Goal: Transaction & Acquisition: Subscribe to service/newsletter

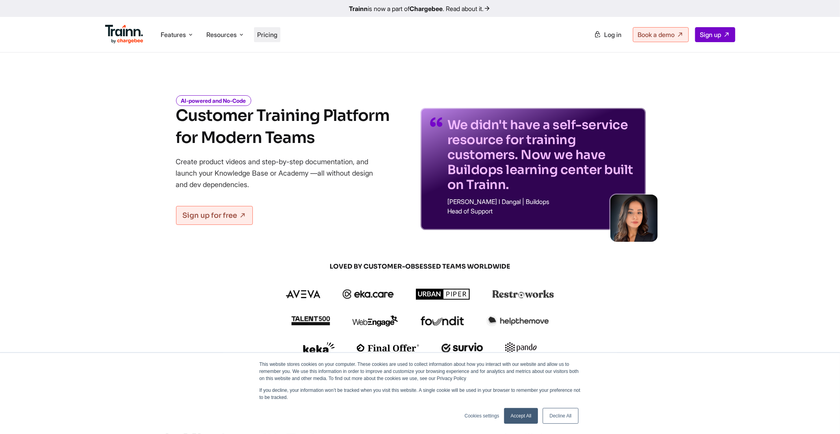
click at [272, 40] on li "Pricing" at bounding box center [267, 34] width 26 height 15
click at [274, 31] on span "Pricing" at bounding box center [267, 35] width 20 height 8
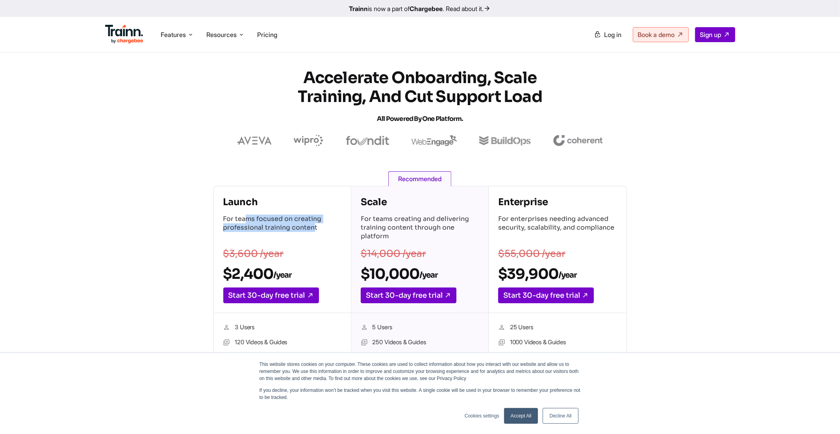
drag, startPoint x: 249, startPoint y: 217, endPoint x: 313, endPoint y: 226, distance: 64.1
click at [313, 226] on p "For teams focused on creating professional training content" at bounding box center [282, 229] width 118 height 28
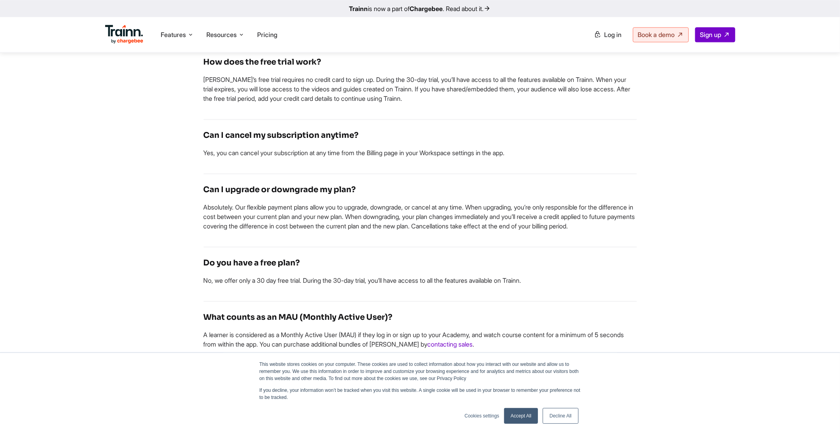
scroll to position [1752, 0]
